Goal: Task Accomplishment & Management: Manage account settings

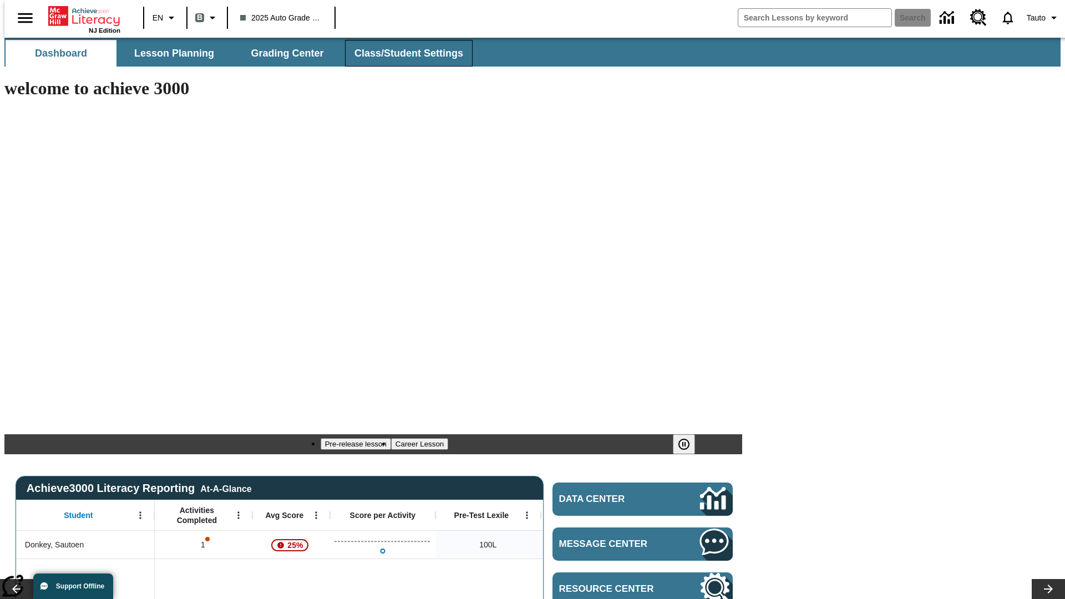
click at [403, 53] on span "Class/Student Settings" at bounding box center [408, 53] width 109 height 13
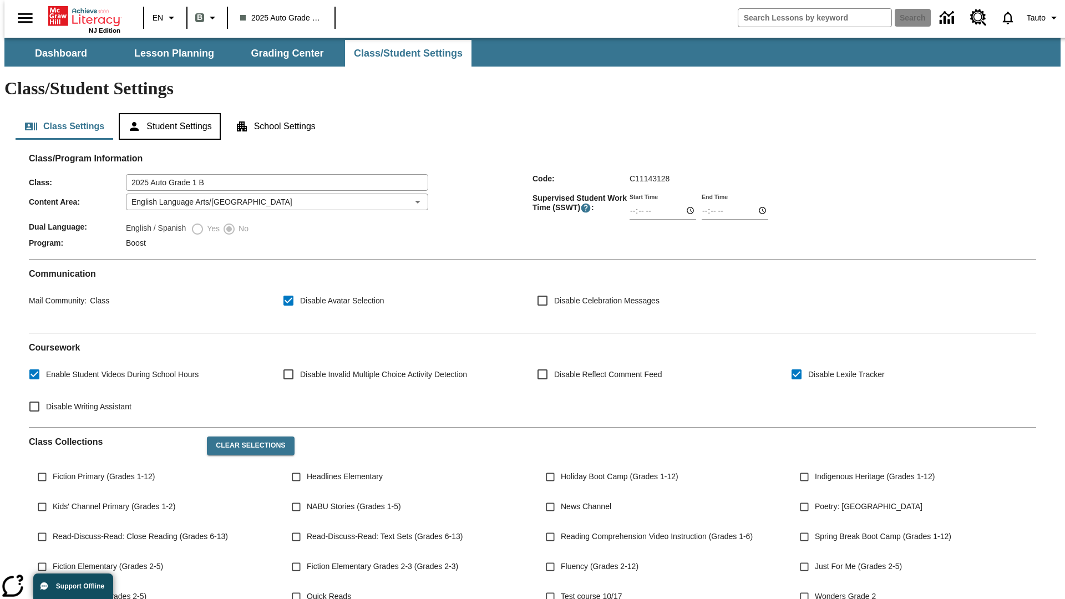
click at [167, 113] on button "Student Settings" at bounding box center [169, 126] width 101 height 27
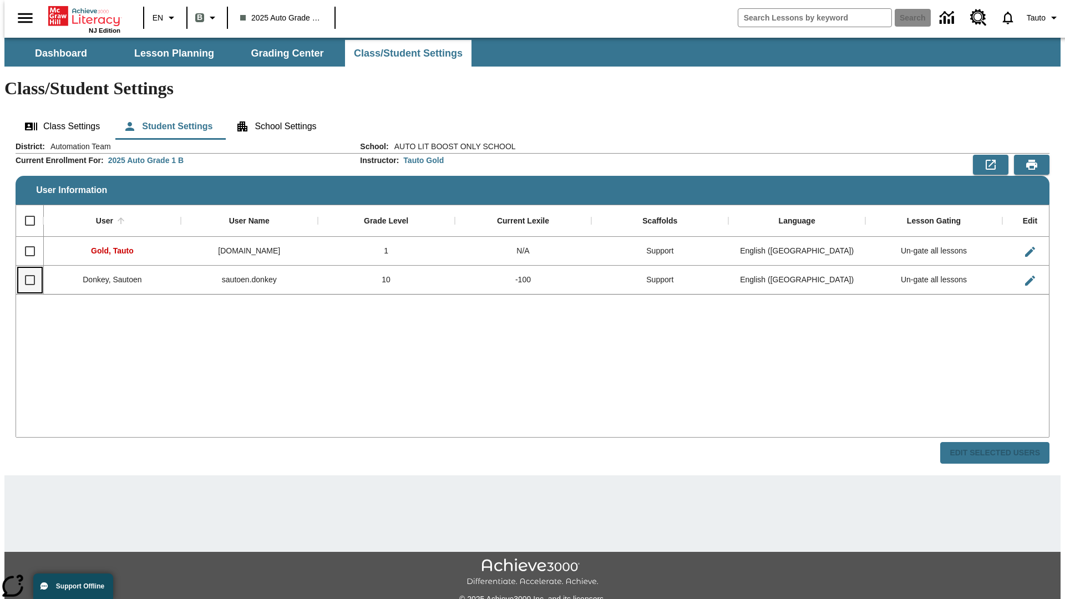
click at [25, 268] on input "Select row" at bounding box center [29, 279] width 23 height 23
checkbox input "true"
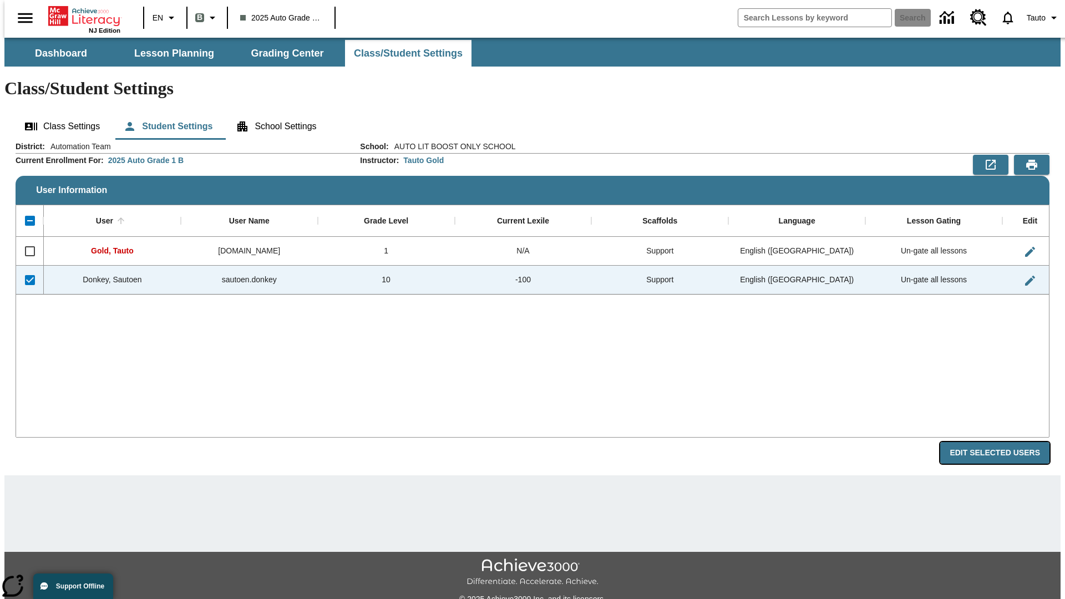
click at [1003, 442] on button "Edit Selected Users" at bounding box center [994, 453] width 109 height 22
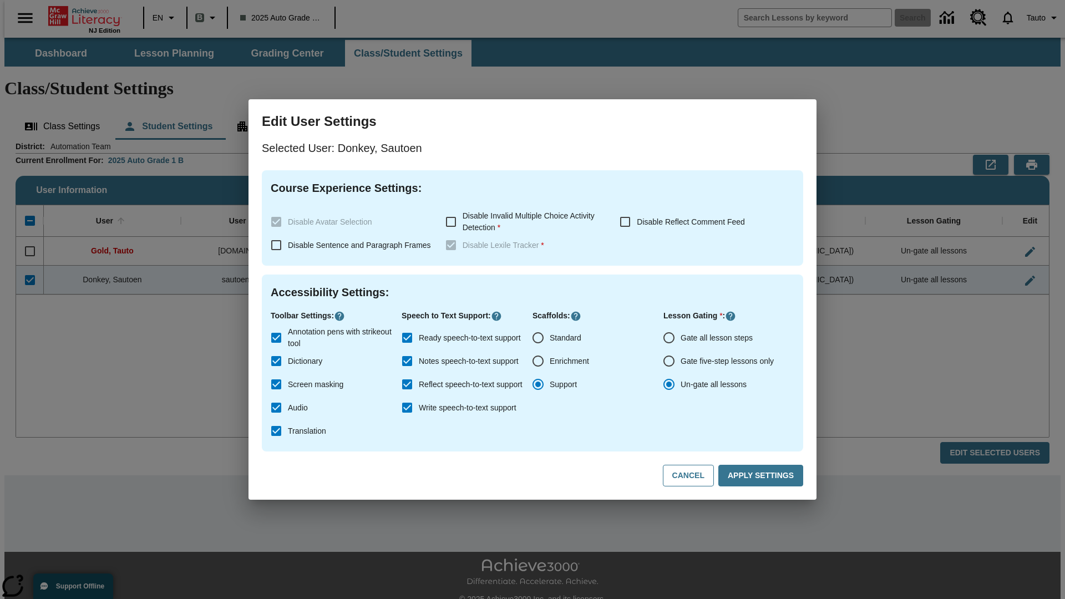
click at [669, 338] on input "Gate all lesson steps" at bounding box center [668, 337] width 23 height 23
radio input "true"
click at [762, 476] on button "Apply Settings" at bounding box center [760, 476] width 85 height 22
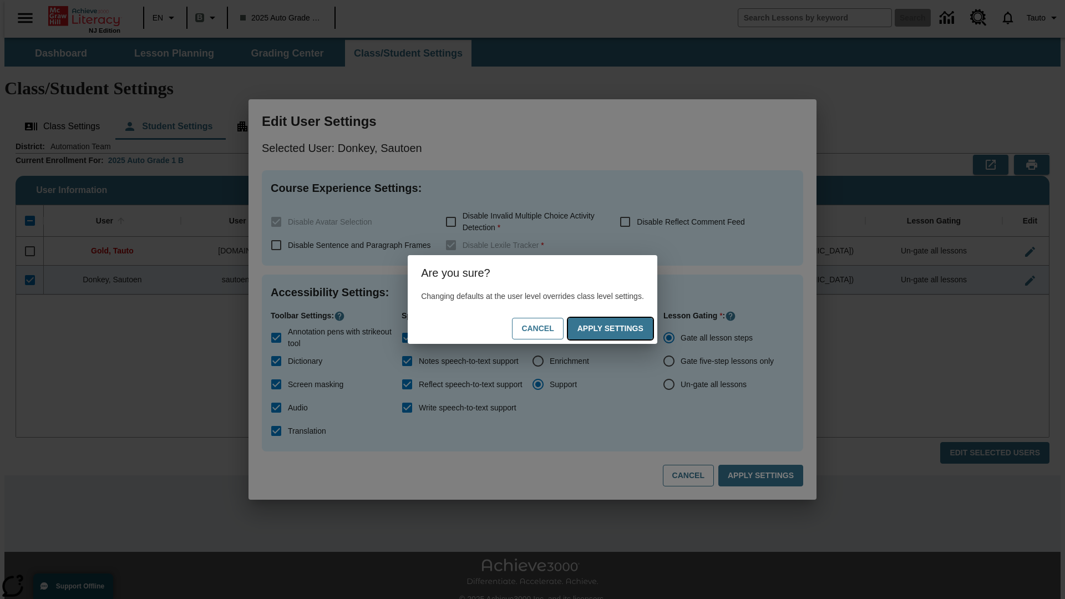
click at [621, 328] on button "Apply Settings" at bounding box center [610, 329] width 85 height 22
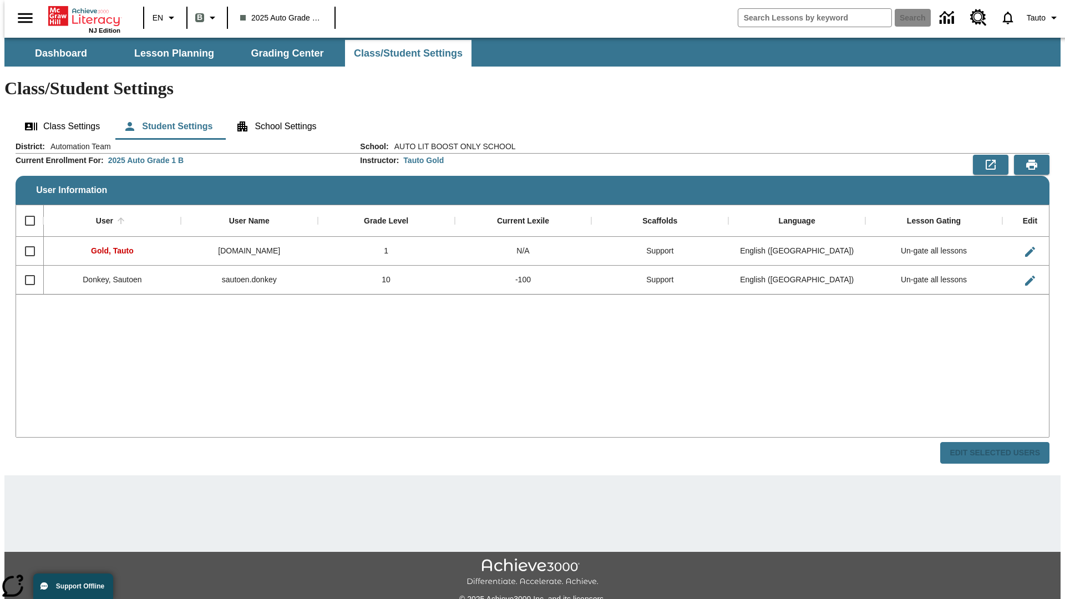
checkbox input "false"
click at [25, 268] on input "Select row" at bounding box center [29, 279] width 23 height 23
checkbox input "true"
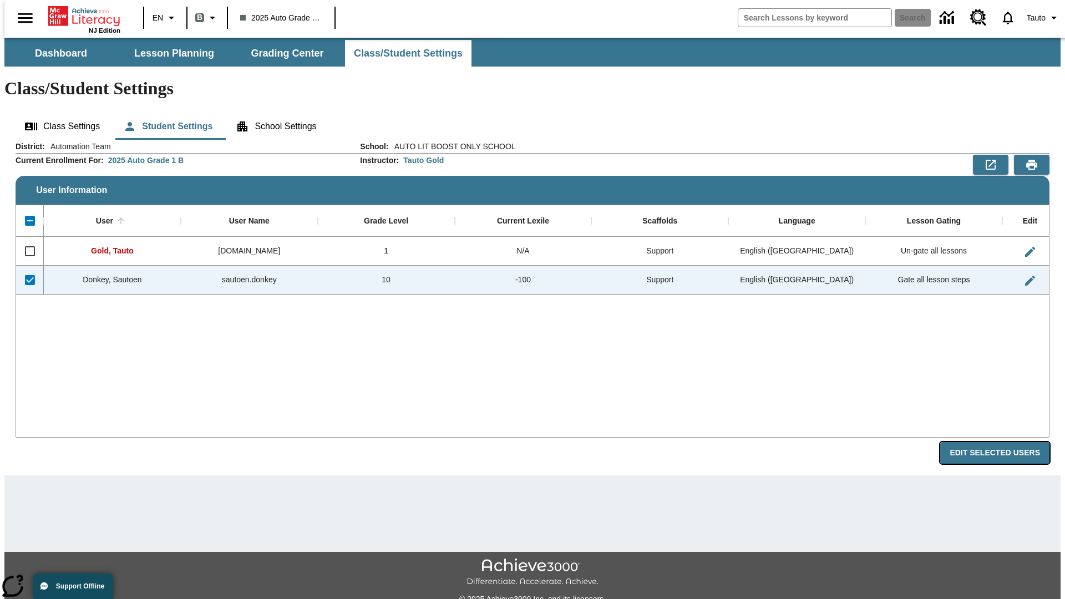
click at [1003, 442] on button "Edit Selected Users" at bounding box center [994, 453] width 109 height 22
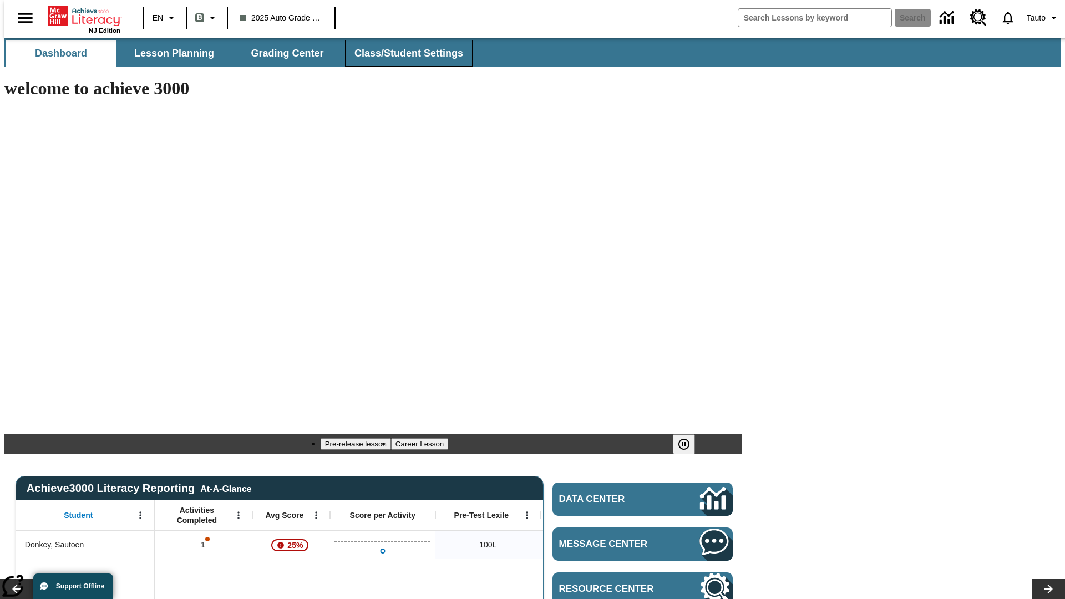
click at [403, 53] on span "Class/Student Settings" at bounding box center [408, 53] width 109 height 13
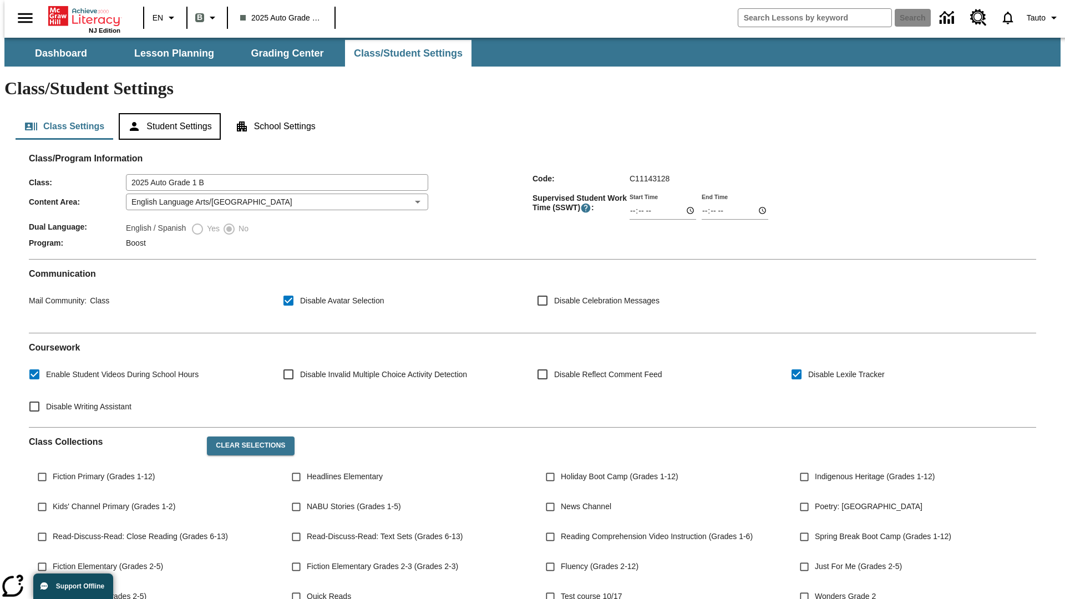
click at [167, 113] on button "Student Settings" at bounding box center [169, 126] width 101 height 27
